Goal: Task Accomplishment & Management: Use online tool/utility

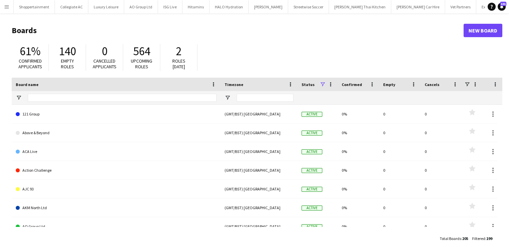
click at [5, 6] on app-icon "Menu" at bounding box center [6, 6] width 5 height 5
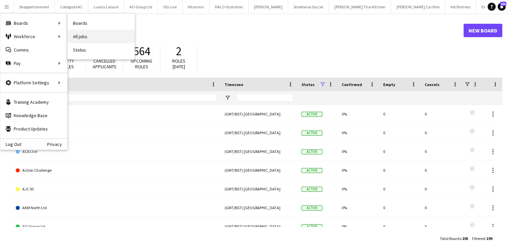
click at [76, 31] on link "All jobs" at bounding box center [101, 36] width 67 height 13
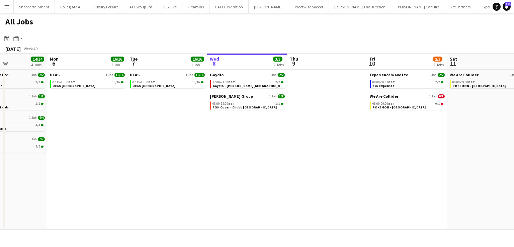
scroll to position [0, 187]
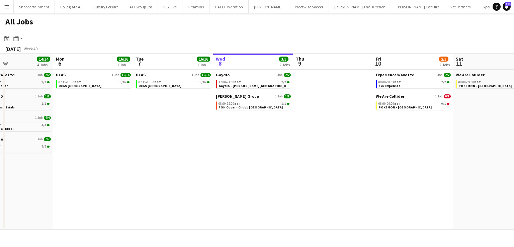
drag, startPoint x: 268, startPoint y: 138, endPoint x: 402, endPoint y: 226, distance: 159.8
click at [402, 226] on app-calendar-viewport "Fri 3 93/95 8 Jobs Sat 4 15/15 5 Jobs Sun 5 14/14 4 Jobs Mon 6 16/16 1 Job Tue …" at bounding box center [257, 142] width 514 height 176
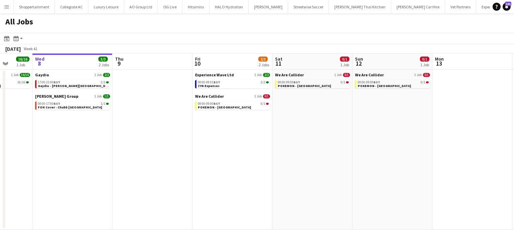
drag, startPoint x: 451, startPoint y: 155, endPoint x: 270, endPoint y: 150, distance: 180.8
click at [270, 150] on app-calendar-viewport "Sat 4 15/15 5 Jobs Sun 5 14/14 4 Jobs Mon 6 16/16 1 Job Tue 7 16/16 1 Job Wed 8…" at bounding box center [257, 142] width 514 height 176
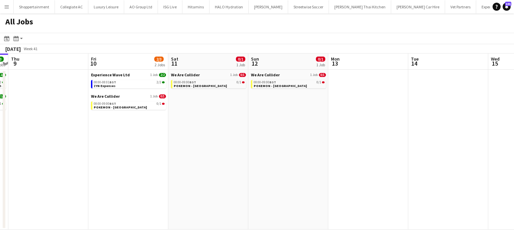
drag, startPoint x: 402, startPoint y: 146, endPoint x: 218, endPoint y: 139, distance: 184.5
click at [218, 139] on app-calendar-viewport "Mon 6 16/16 1 Job Tue 7 16/16 1 Job Wed 8 3/3 2 Jobs Thu 9 Fri 10 2/3 2 Jobs Sa…" at bounding box center [257, 142] width 514 height 176
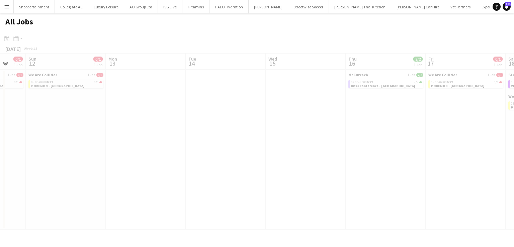
drag, startPoint x: 282, startPoint y: 145, endPoint x: 165, endPoint y: 132, distance: 118.3
click at [165, 132] on app-all-jobs "All Jobs Date picker [DATE] [DATE] [DATE] M [DATE] T [DATE] W [DATE] T [DATE] F…" at bounding box center [257, 121] width 514 height 216
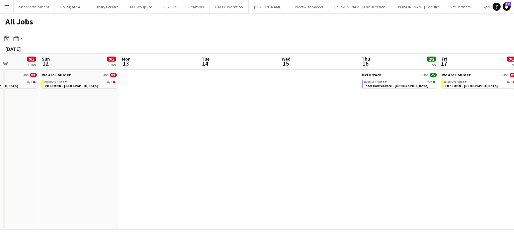
scroll to position [0, 216]
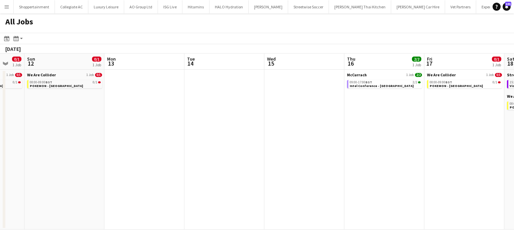
drag, startPoint x: 247, startPoint y: 128, endPoint x: 171, endPoint y: 122, distance: 75.5
click at [171, 122] on app-calendar-viewport "Thu 9 Fri 10 2/3 2 Jobs Sat 11 0/1 1 Job Sun 12 0/1 1 Job Mon 13 Tue 14 Wed 15 …" at bounding box center [257, 142] width 514 height 176
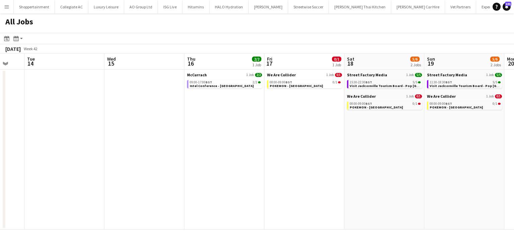
scroll to position [0, 178]
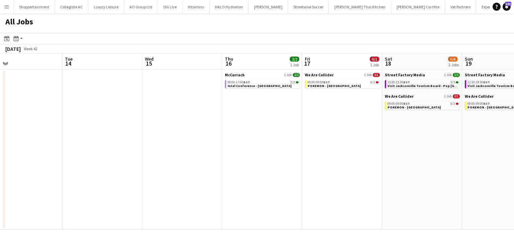
drag, startPoint x: 300, startPoint y: 164, endPoint x: 244, endPoint y: 170, distance: 55.9
click at [198, 172] on app-calendar-viewport "Sat 11 0/1 1 Job Sun 12 0/1 1 Job Mon 13 Tue 14 Wed 15 Thu 16 2/2 1 Job Fri 17 …" at bounding box center [257, 142] width 514 height 176
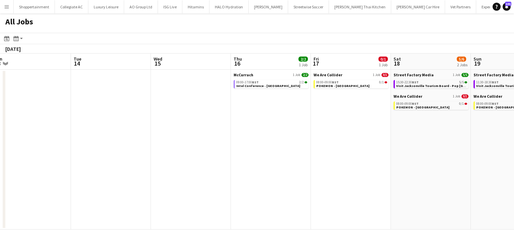
scroll to position [0, 157]
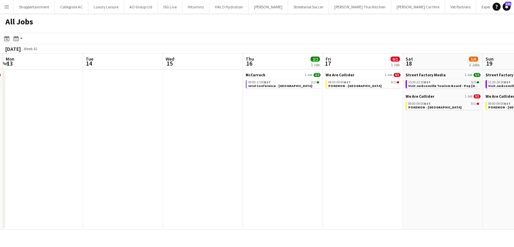
drag, startPoint x: 333, startPoint y: 181, endPoint x: 514, endPoint y: 195, distance: 181.2
click at [514, 195] on app-calendar-viewport "Sat 11 0/1 1 Job Sun 12 0/1 1 Job Mon 13 Tue 14 Wed 15 Thu 16 2/2 1 Job Fri 17 …" at bounding box center [257, 142] width 514 height 176
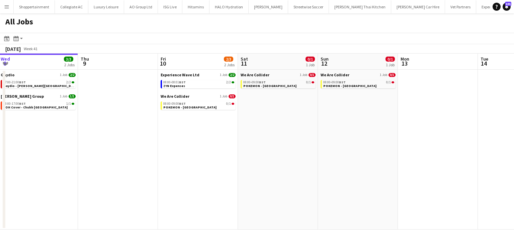
drag, startPoint x: 87, startPoint y: 153, endPoint x: 457, endPoint y: 207, distance: 373.4
click at [457, 207] on app-calendar-viewport "Mon 6 16/16 1 Job Tue 7 16/16 1 Job Wed 8 3/3 2 Jobs Thu 9 Fri 10 2/3 2 Jobs Sa…" at bounding box center [257, 142] width 514 height 176
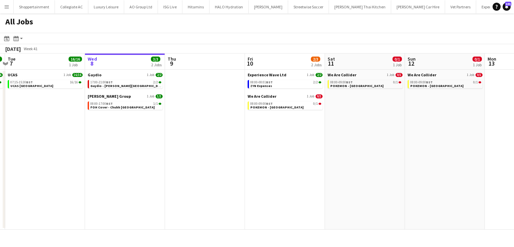
scroll to position [0, 142]
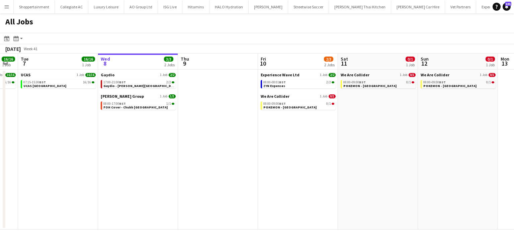
drag, startPoint x: 216, startPoint y: 207, endPoint x: 316, endPoint y: 216, distance: 100.1
click at [316, 216] on app-calendar-viewport "Sun 5 14/14 4 Jobs Mon 6 16/16 1 Job Tue 7 16/16 1 Job Wed 8 3/3 2 Jobs Thu 9 F…" at bounding box center [257, 142] width 514 height 176
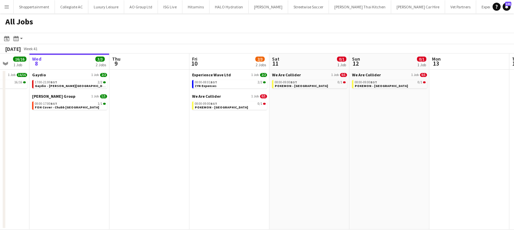
scroll to position [0, 211]
drag, startPoint x: 357, startPoint y: 203, endPoint x: 288, endPoint y: 199, distance: 69.1
click at [288, 199] on app-calendar-viewport "Sun 5 14/14 4 Jobs Mon 6 16/16 1 Job Tue 7 16/16 1 Job Wed 8 3/3 2 Jobs Thu 9 F…" at bounding box center [257, 142] width 514 height 176
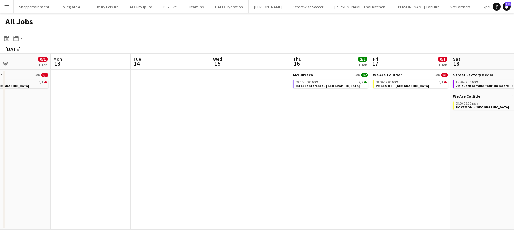
scroll to position [0, 282]
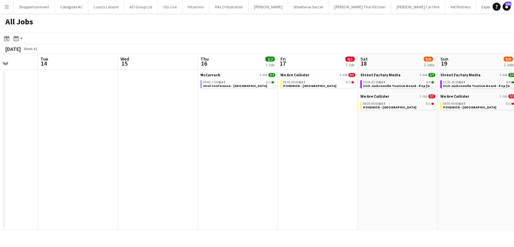
drag, startPoint x: 471, startPoint y: 179, endPoint x: 0, endPoint y: 140, distance: 472.5
click at [0, 140] on app-calendar-viewport "Fri 10 2/3 2 Jobs Sat 11 0/1 1 Job Sun 12 0/1 1 Job Mon 13 Tue 14 Wed 15 Thu 16…" at bounding box center [257, 142] width 514 height 176
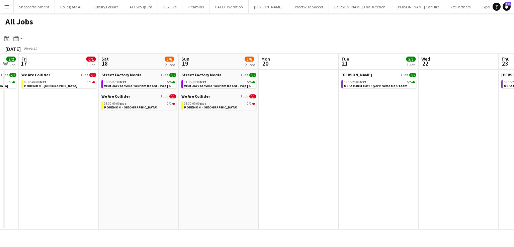
drag, startPoint x: 267, startPoint y: 146, endPoint x: 4, endPoint y: 161, distance: 263.5
click at [4, 161] on div "Tue 14 Wed 15 Thu 16 2/2 1 Job Fri 17 0/1 1 Job Sat 18 5/6 2 Jobs Sun 19 5/6 2 …" at bounding box center [257, 142] width 514 height 176
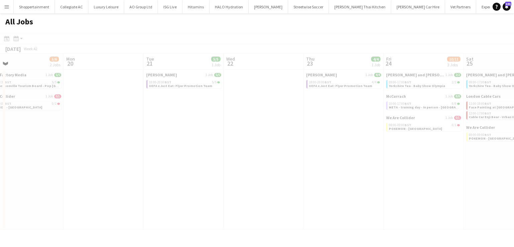
drag, startPoint x: 297, startPoint y: 187, endPoint x: 111, endPoint y: 174, distance: 186.6
click at [0, 170] on app-all-jobs "All Jobs Date picker [DATE] [DATE] [DATE] M [DATE] T [DATE] W [DATE] T [DATE] F…" at bounding box center [257, 121] width 514 height 216
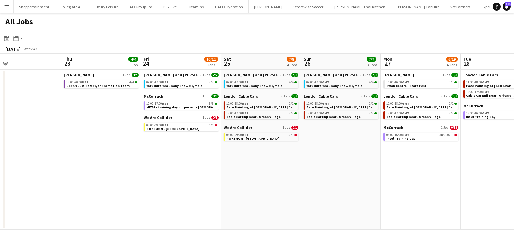
drag, startPoint x: 262, startPoint y: 195, endPoint x: 19, endPoint y: 189, distance: 243.4
click at [19, 189] on app-calendar-viewport "Sun 19 5/6 2 Jobs Mon 20 Tue 21 5/5 1 Job Wed 22 Thu 23 4/4 1 Job Fri 24 10/11 …" at bounding box center [257, 142] width 514 height 176
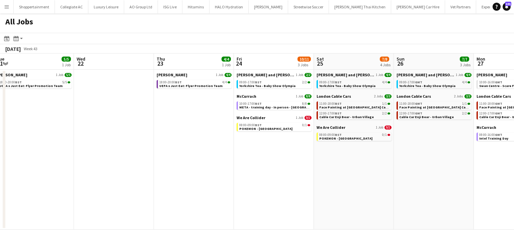
drag, startPoint x: 241, startPoint y: 223, endPoint x: 175, endPoint y: 224, distance: 66.3
click at [0, 197] on app-calendar-viewport "Sun 19 5/6 2 Jobs Mon 20 Tue 21 5/5 1 Job Wed 22 Thu 23 4/4 1 Job Fri 24 10/11 …" at bounding box center [257, 142] width 514 height 176
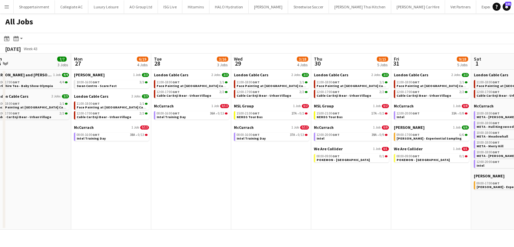
drag, startPoint x: 51, startPoint y: 204, endPoint x: 45, endPoint y: 205, distance: 6.1
click at [45, 205] on app-calendar-viewport "Thu 23 4/4 1 Job Fri 24 10/11 3 Jobs Sat 25 7/8 4 Jobs Sun 26 7/7 3 Jobs Mon 27…" at bounding box center [257, 142] width 514 height 176
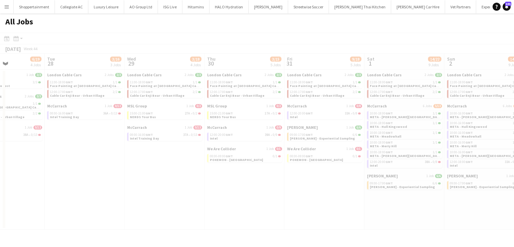
drag, startPoint x: 241, startPoint y: 227, endPoint x: 135, endPoint y: 228, distance: 105.8
click at [93, 225] on app-calendar-viewport "Sat 25 7/8 4 Jobs Sun 26 7/7 3 Jobs Mon 27 6/19 4 Jobs Tue 28 3/16 3 Jobs Wed 2…" at bounding box center [257, 142] width 514 height 176
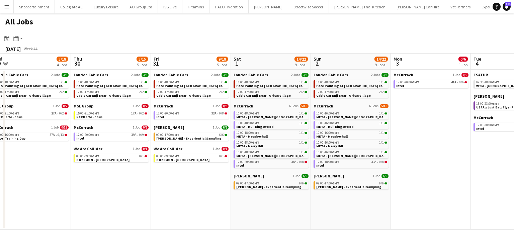
drag, startPoint x: 242, startPoint y: 221, endPoint x: 108, endPoint y: 201, distance: 135.0
click at [108, 201] on app-calendar-viewport "Sun 26 7/7 3 Jobs Mon 27 6/19 4 Jobs Tue 28 3/16 3 Jobs Wed 29 3/18 4 Jobs Thu …" at bounding box center [257, 142] width 514 height 176
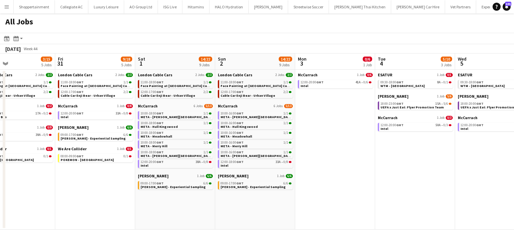
scroll to position [0, 272]
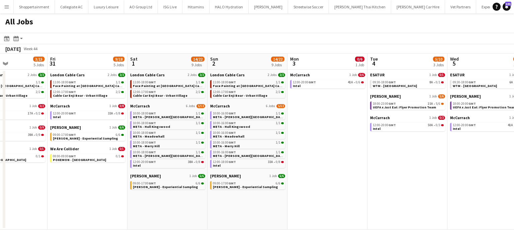
drag, startPoint x: 228, startPoint y: 208, endPoint x: 124, endPoint y: 200, distance: 103.8
click at [124, 200] on app-calendar-viewport "Mon 27 6/19 4 Jobs Tue 28 3/16 3 Jobs Wed 29 3/18 4 Jobs Thu 30 3/15 5 Jobs Fri…" at bounding box center [257, 142] width 514 height 176
click at [393, 200] on app-date-cell "ESATUR 1 Job 0/1 09:30-18:00 GMT 8A • 0/1 WTM - [GEOGRAPHIC_DATA][PERSON_NAME] …" at bounding box center [407, 150] width 80 height 160
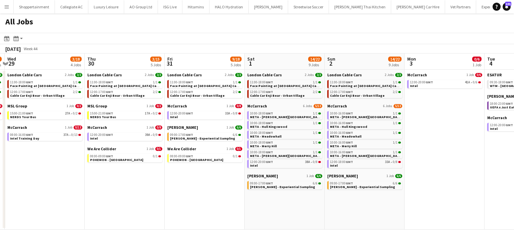
drag, startPoint x: 37, startPoint y: 212, endPoint x: 279, endPoint y: 259, distance: 246.8
click at [279, 247] on html "Menu Boards Boards Boards All jobs Status Workforce Workforce My Workforce Recr…" at bounding box center [257, 123] width 514 height 247
drag, startPoint x: 104, startPoint y: 239, endPoint x: 274, endPoint y: 251, distance: 170.4
click at [274, 247] on html "Menu Boards Boards Boards All jobs Status Workforce Workforce My Workforce Recr…" at bounding box center [257, 123] width 514 height 247
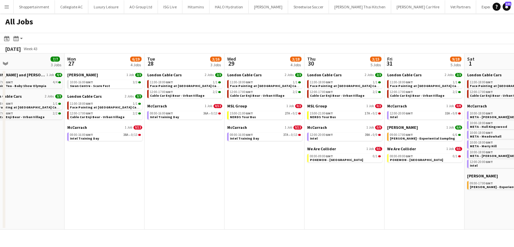
drag, startPoint x: 42, startPoint y: 205, endPoint x: 262, endPoint y: 224, distance: 220.7
click at [262, 224] on app-calendar-viewport "Fri 24 10/11 3 Jobs Sat 25 7/8 4 Jobs Sun 26 7/7 3 Jobs Mon 27 6/19 4 Jobs Tue …" at bounding box center [257, 142] width 514 height 176
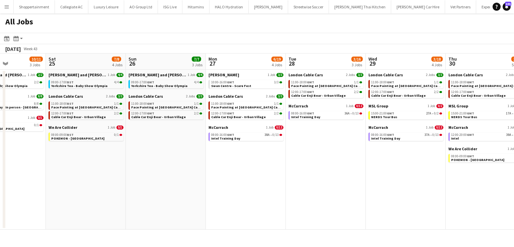
drag, startPoint x: 120, startPoint y: 217, endPoint x: 304, endPoint y: 231, distance: 184.0
click at [304, 231] on div "Menu Boards Boards Boards All jobs Status Workforce Workforce My Workforce Recr…" at bounding box center [257, 123] width 514 height 247
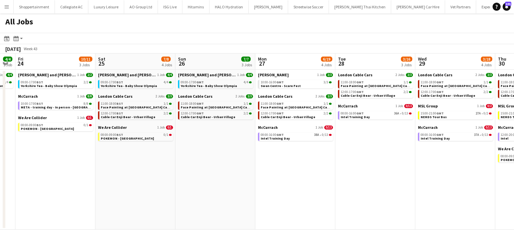
scroll to position [0, 143]
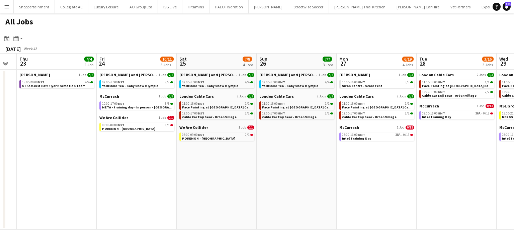
drag, startPoint x: 135, startPoint y: 174, endPoint x: 266, endPoint y: 206, distance: 134.6
click at [266, 206] on app-calendar-viewport "Tue 21 5/5 1 Job Wed 22 Thu 23 4/4 1 Job Fri 24 10/11 3 Jobs Sat 25 7/8 4 Jobs …" at bounding box center [257, 142] width 514 height 176
click at [266, 206] on app-date-cell "[PERSON_NAME] and [PERSON_NAME] 1 Job [DATE] 09:00-17:00 GMT 4/4 Yorkshire Tea …" at bounding box center [297, 150] width 80 height 160
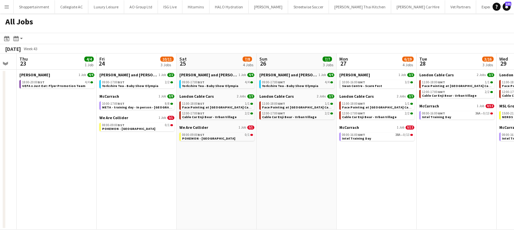
click at [266, 206] on app-date-cell "[PERSON_NAME] and [PERSON_NAME] 1 Job [DATE] 09:00-17:00 GMT 4/4 Yorkshire Tea …" at bounding box center [297, 150] width 80 height 160
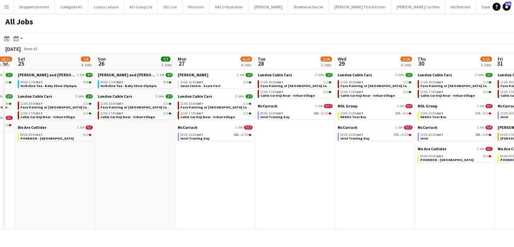
scroll to position [0, 240]
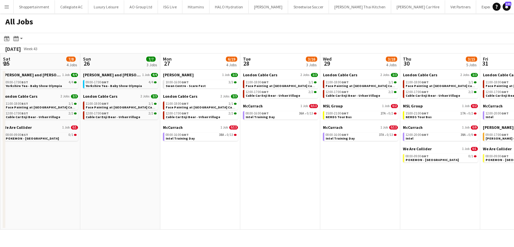
drag, startPoint x: 421, startPoint y: 191, endPoint x: 245, endPoint y: 150, distance: 180.6
click at [245, 150] on app-calendar-viewport "Wed 22 Thu 23 4/4 1 Job Fri 24 10/11 3 Jobs Sat 25 7/8 4 Jobs Sun 26 7/7 3 Jobs…" at bounding box center [257, 142] width 514 height 176
click at [409, 113] on span "15:00-21:00 GMT" at bounding box center [417, 113] width 23 height 3
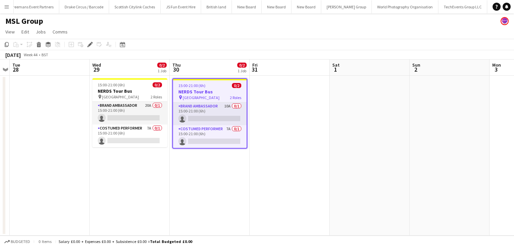
scroll to position [0, 2268]
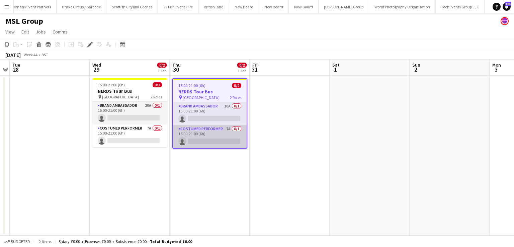
click at [225, 134] on app-card-role "Costumed Performer 7A 0/1 15:00-21:00 (6h) single-neutral-actions" at bounding box center [210, 136] width 74 height 23
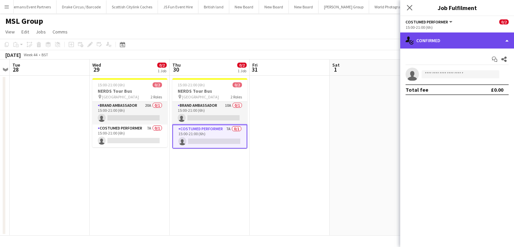
click at [506, 43] on div "single-neutral-actions-check-2 Confirmed" at bounding box center [457, 40] width 114 height 16
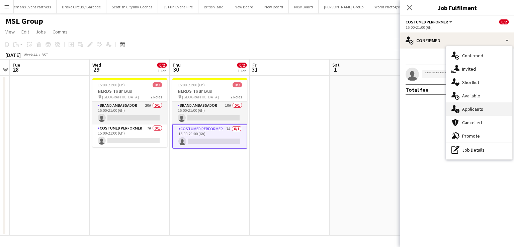
click at [474, 108] on span "Applicants" at bounding box center [472, 109] width 21 height 6
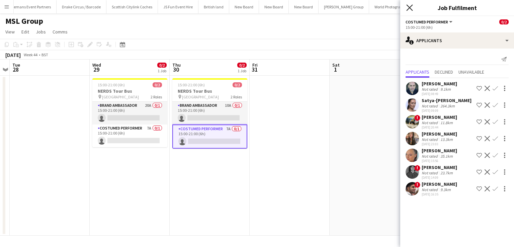
click at [408, 6] on icon at bounding box center [409, 7] width 6 height 6
